Goal: Task Accomplishment & Management: Complete application form

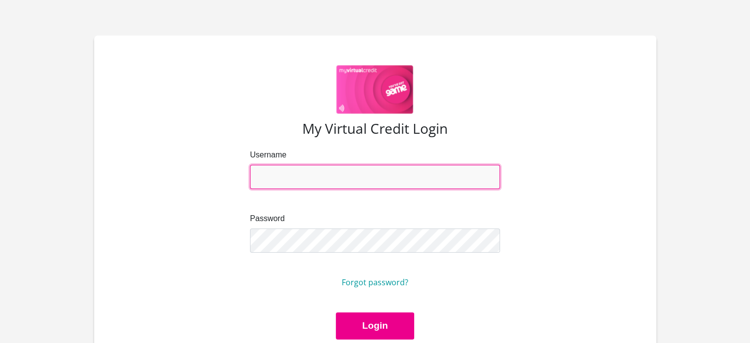
click at [306, 175] on input "Username" at bounding box center [375, 177] width 250 height 24
type input "[EMAIL_ADDRESS][DOMAIN_NAME]"
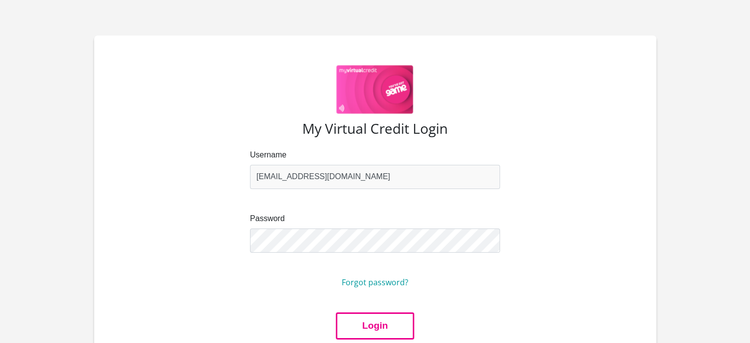
click at [363, 320] on button "Login" at bounding box center [375, 325] width 78 height 27
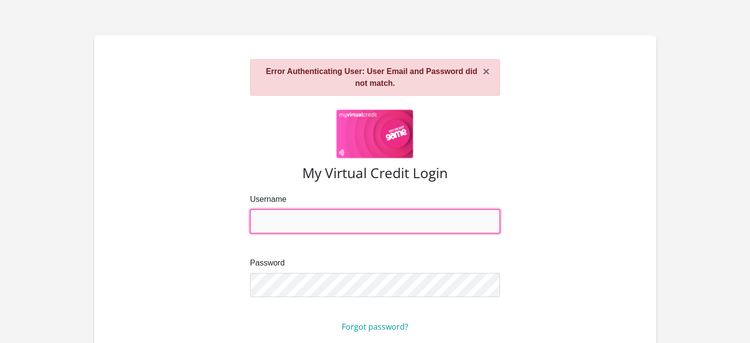
click at [407, 213] on input "Username" at bounding box center [375, 221] width 250 height 24
type input "[EMAIL_ADDRESS][DOMAIN_NAME]"
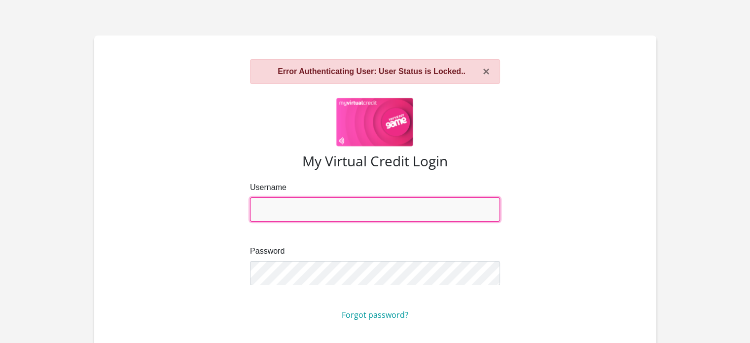
click at [292, 211] on input "Username" at bounding box center [375, 209] width 250 height 24
type input "[EMAIL_ADDRESS][DOMAIN_NAME]"
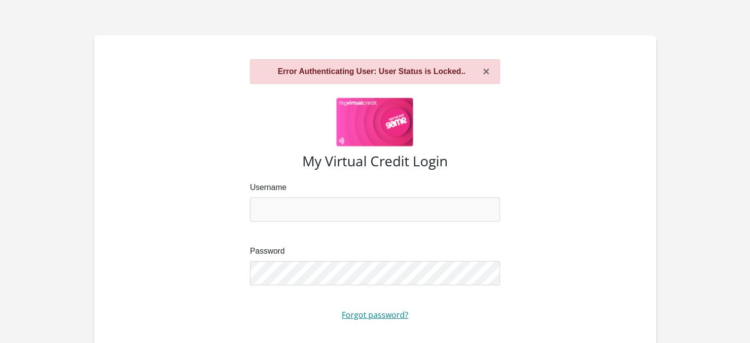
click at [365, 317] on link "Forgot password?" at bounding box center [375, 314] width 67 height 11
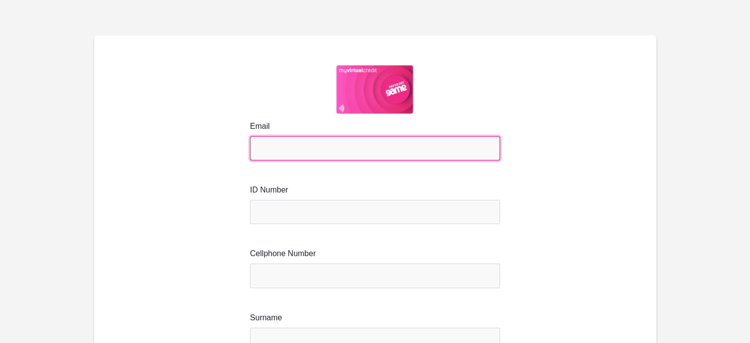
click at [318, 155] on input "Email" at bounding box center [375, 148] width 250 height 24
type input "antoinettekomana@gmail.com"
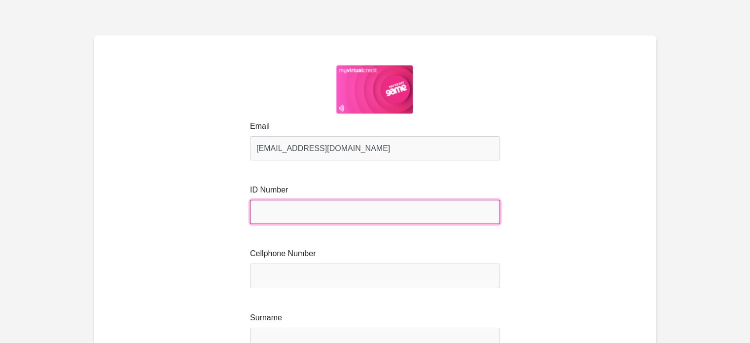
click at [318, 215] on input "text" at bounding box center [375, 212] width 250 height 24
type input "9512100207088"
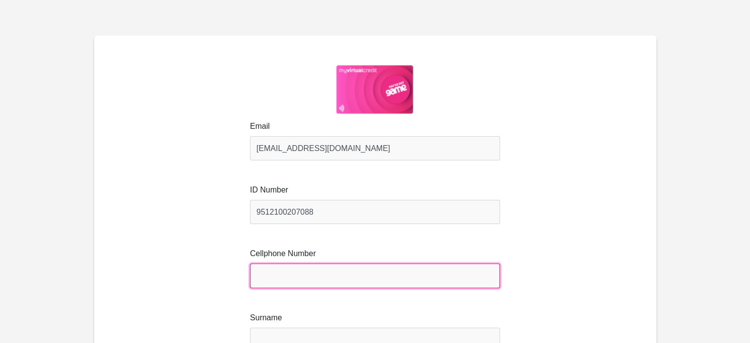
click at [309, 274] on input "Cellphone Number" at bounding box center [375, 275] width 250 height 24
type input "0764712795"
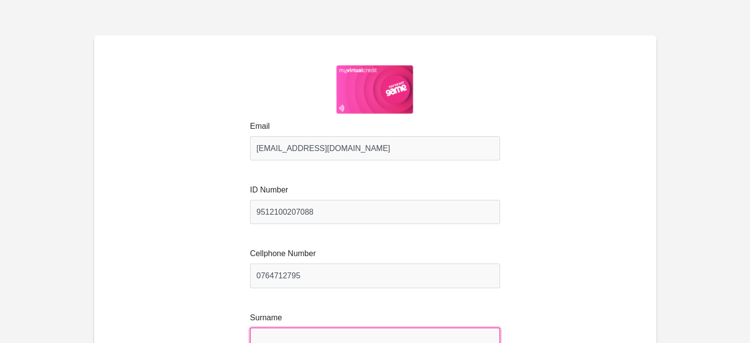
type input "Komana"
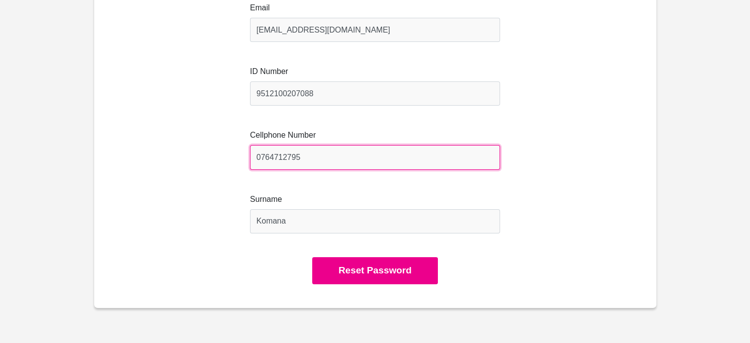
scroll to position [119, 0]
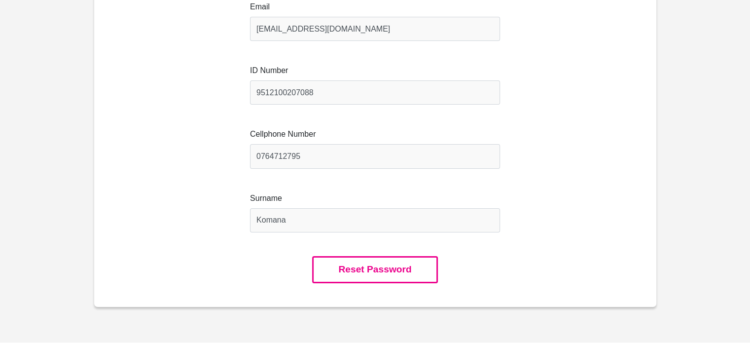
click at [343, 272] on button "Reset Password" at bounding box center [374, 269] width 125 height 27
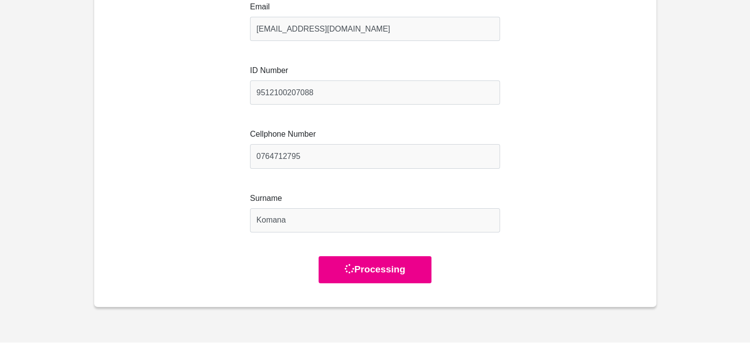
scroll to position [0, 0]
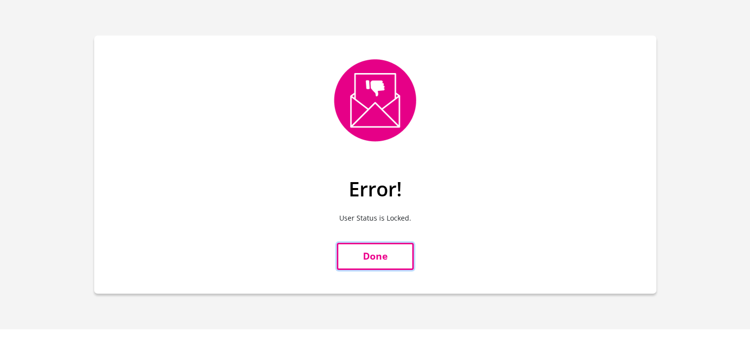
click at [361, 266] on link "Done" at bounding box center [375, 256] width 77 height 27
